Goal: Information Seeking & Learning: Find specific fact

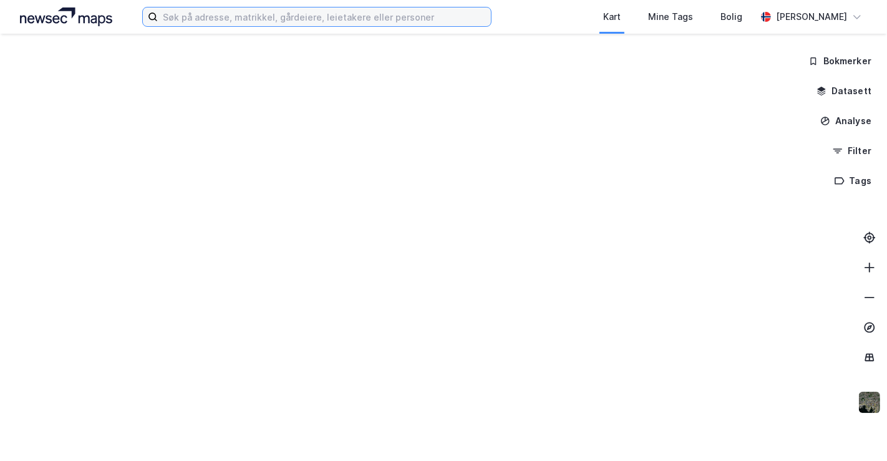
click at [233, 16] on input at bounding box center [324, 16] width 333 height 19
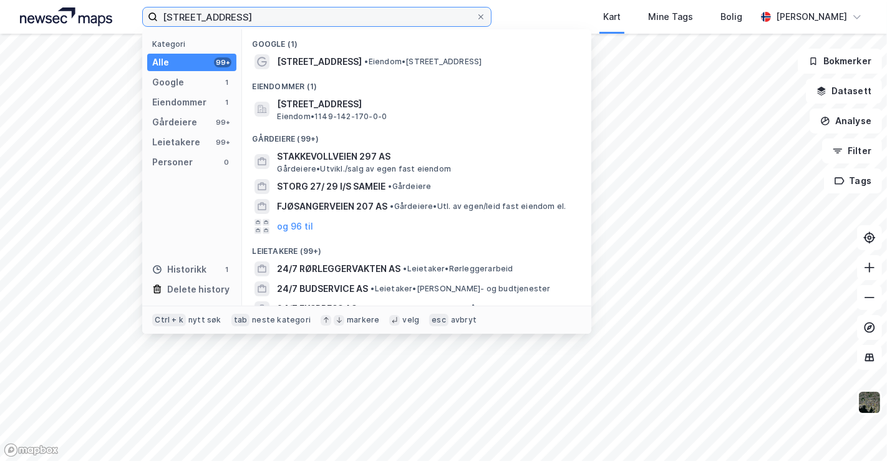
type input "[STREET_ADDRESS]"
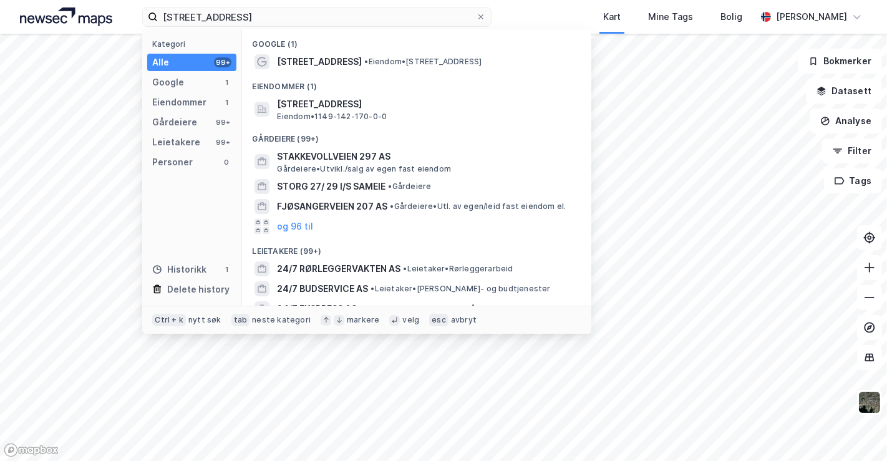
click at [368, 63] on span "•" at bounding box center [366, 61] width 4 height 9
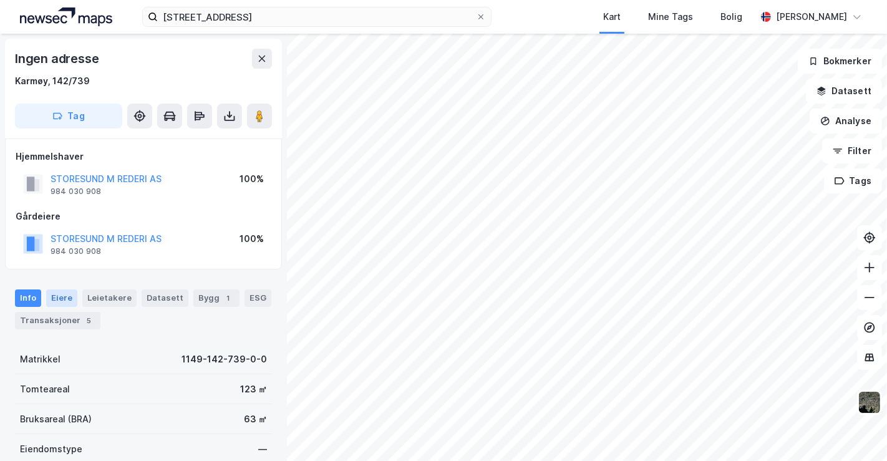
click at [65, 294] on div "Eiere" at bounding box center [61, 297] width 31 height 17
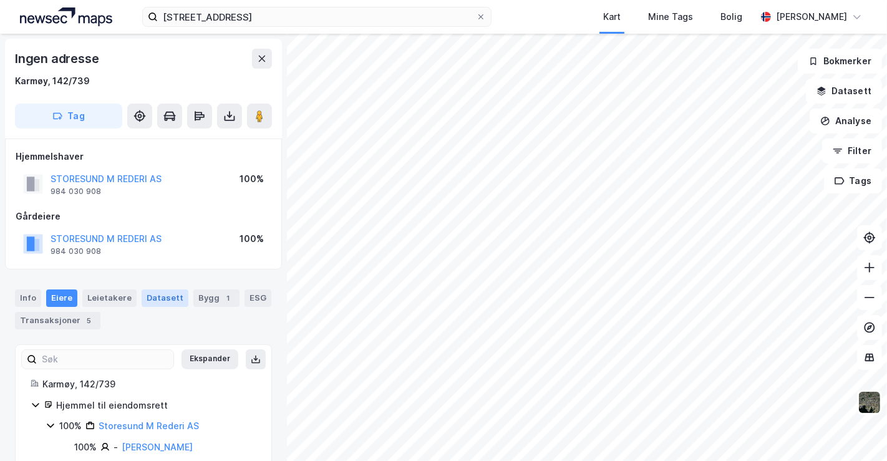
scroll to position [24, 0]
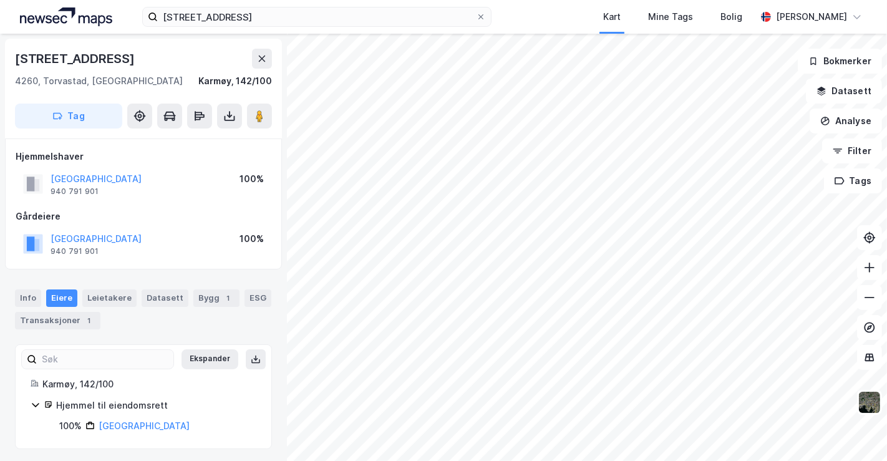
scroll to position [3, 0]
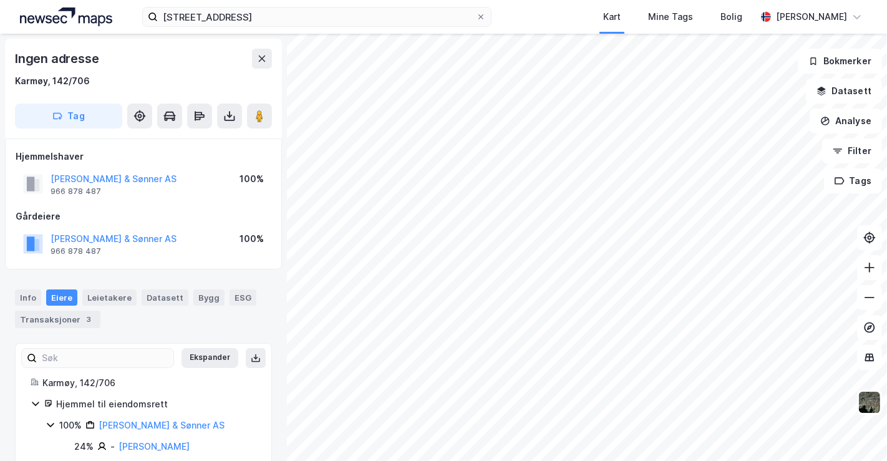
scroll to position [3, 0]
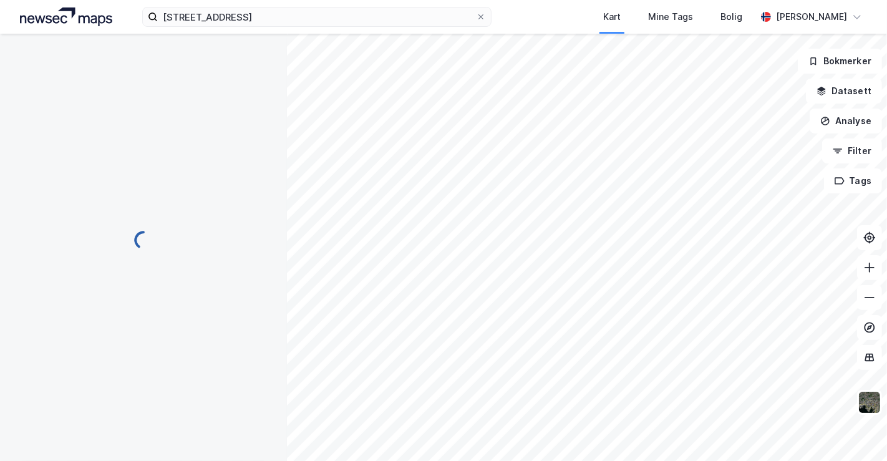
scroll to position [3, 0]
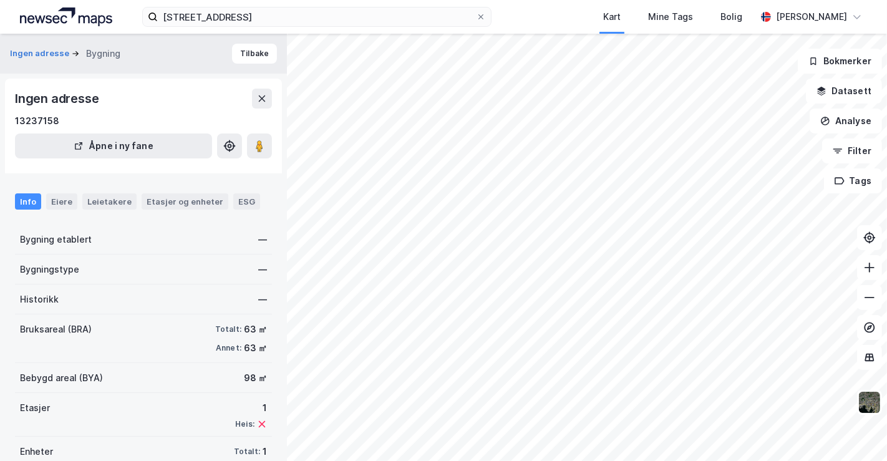
scroll to position [3, 0]
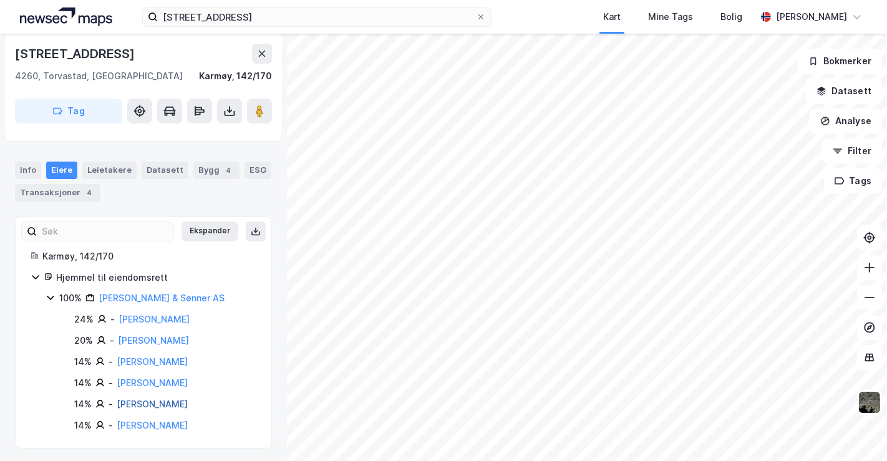
scroll to position [130, 0]
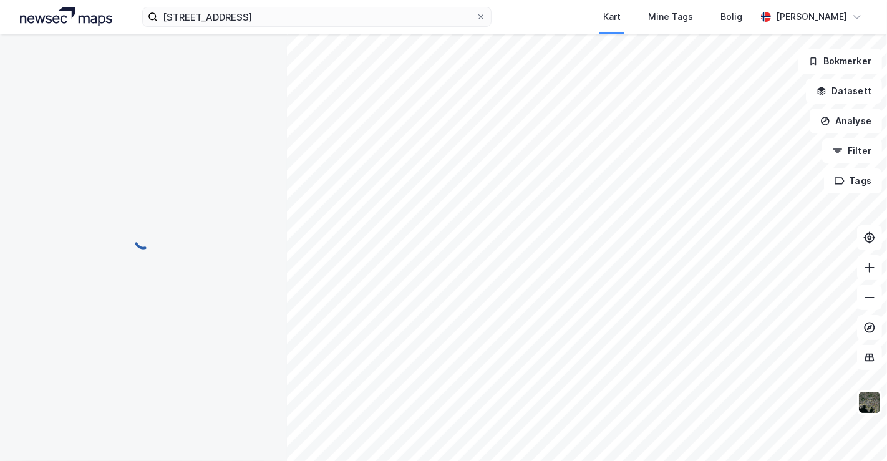
scroll to position [24, 0]
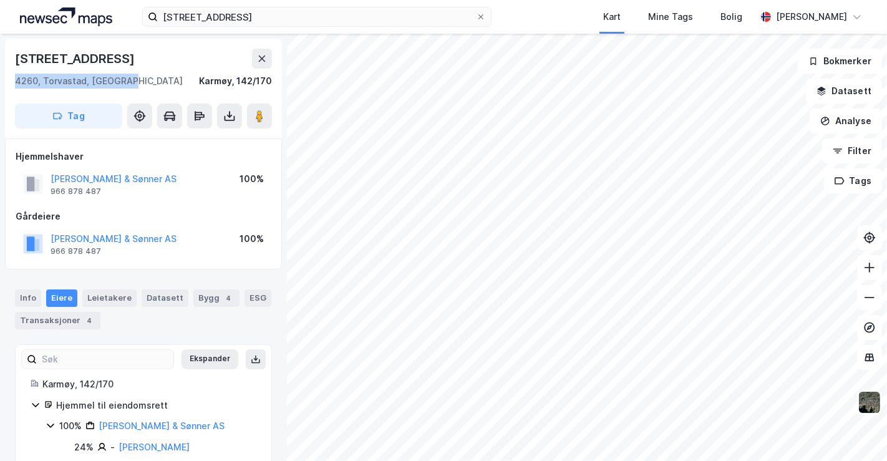
drag, startPoint x: 8, startPoint y: 77, endPoint x: 131, endPoint y: 85, distance: 123.1
click at [131, 85] on div "Storasundvegen 297 4260, [GEOGRAPHIC_DATA], [GEOGRAPHIC_DATA] Karmøy, 142/170 T…" at bounding box center [143, 89] width 277 height 100
copy div "4260, Torvastad, [GEOGRAPHIC_DATA]"
